Goal: Task Accomplishment & Management: Use online tool/utility

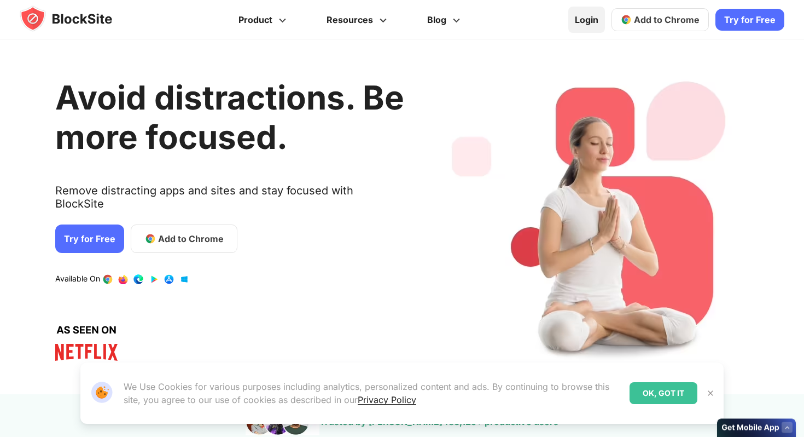
click at [595, 17] on link "Take Back Your Focus. Discover and Block Your Biggest Digital Distractions. Rev…" at bounding box center [402, 35] width 624 height 70
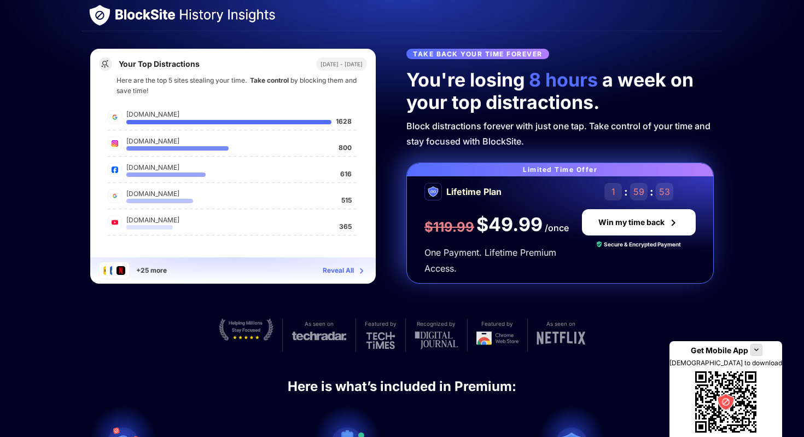
click at [168, 18] on img at bounding box center [195, 16] width 160 height 14
click at [125, 21] on img at bounding box center [195, 16] width 160 height 14
click at [98, 20] on img at bounding box center [100, 15] width 22 height 22
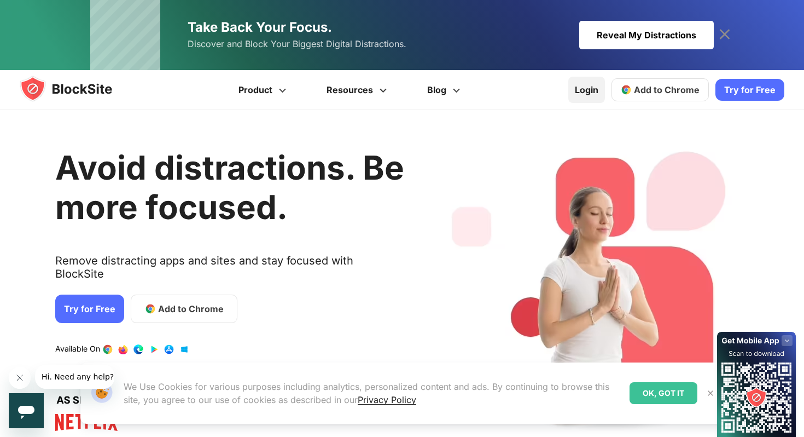
click at [591, 93] on link "Login" at bounding box center [586, 90] width 37 height 26
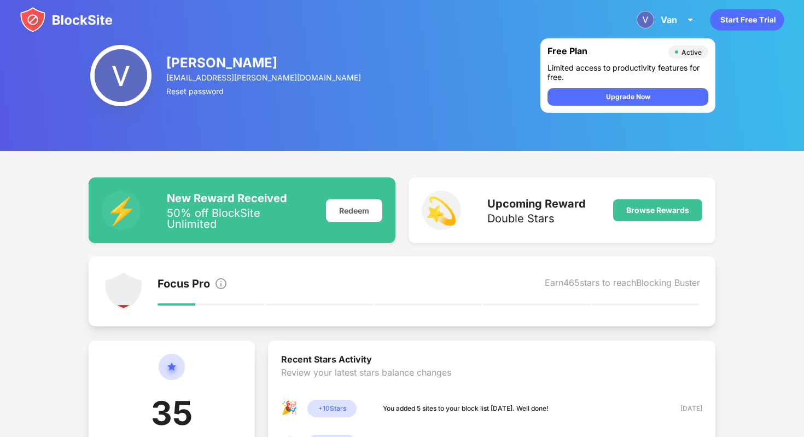
click at [77, 24] on img at bounding box center [66, 20] width 93 height 26
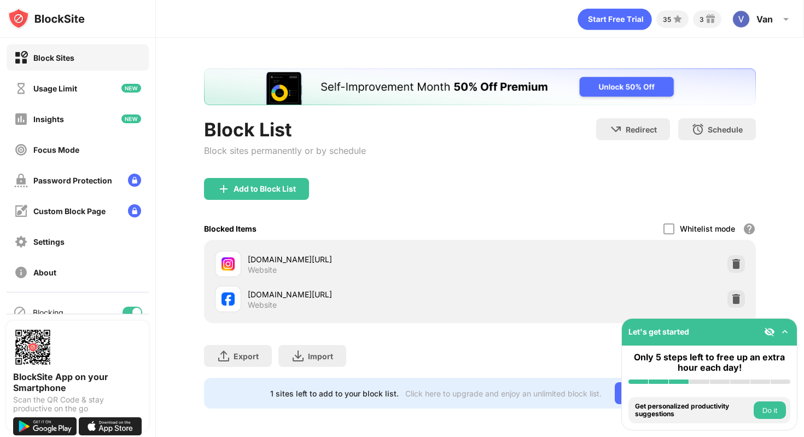
scroll to position [2, 0]
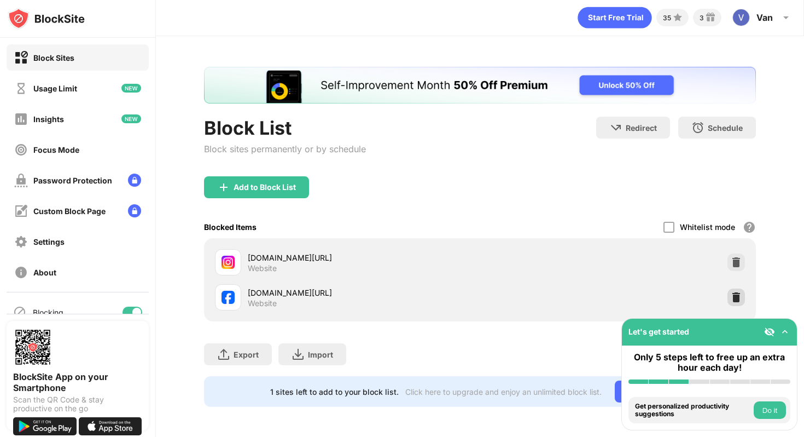
click at [736, 294] on img at bounding box center [736, 297] width 11 height 11
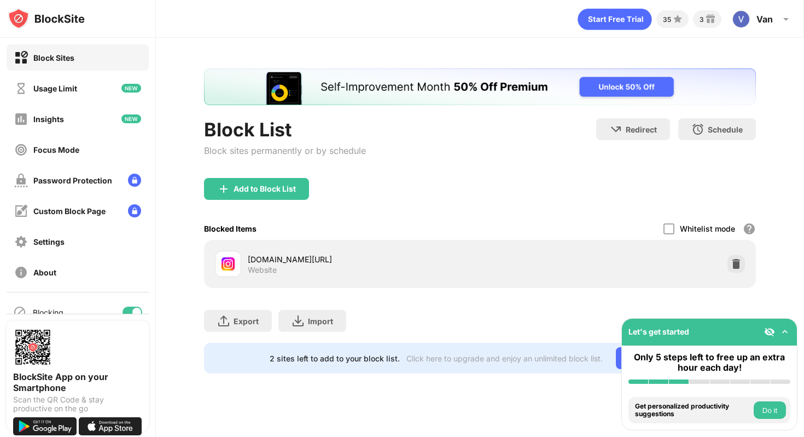
scroll to position [0, 0]
click at [472, 180] on div "Add to Block List" at bounding box center [480, 197] width 552 height 39
